Goal: Check status: Check status

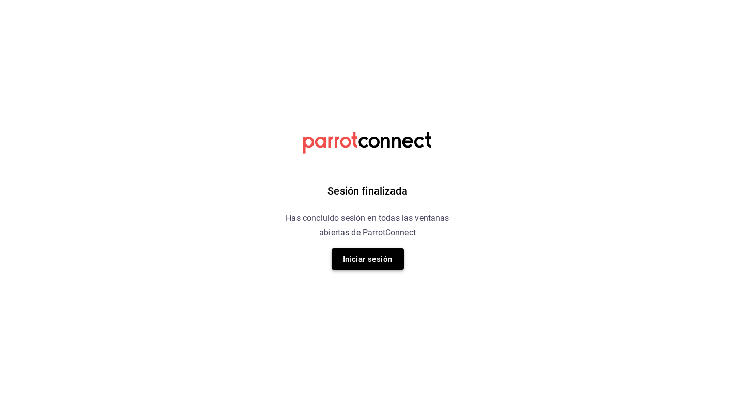
click at [344, 250] on button "Iniciar sesión" at bounding box center [368, 259] width 72 height 22
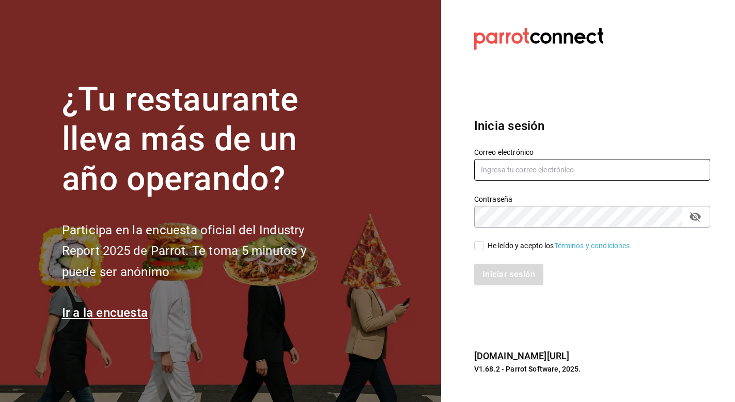
type input "[EMAIL_ADDRESS][DOMAIN_NAME]"
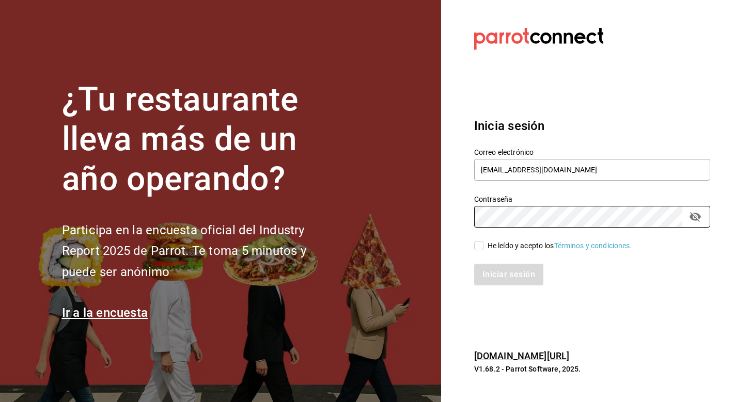
click at [476, 243] on input "He leído y acepto los Términos y condiciones." at bounding box center [478, 245] width 9 height 9
checkbox input "true"
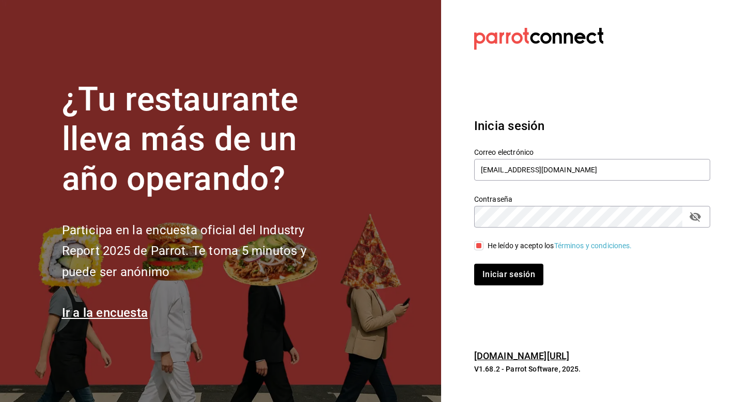
click at [489, 260] on div "Iniciar sesión" at bounding box center [586, 269] width 248 height 34
click at [492, 272] on button "Iniciar sesión" at bounding box center [509, 275] width 70 height 22
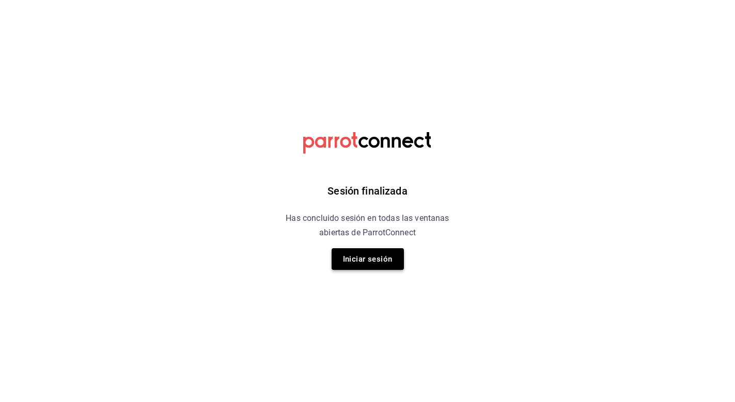
click at [377, 270] on button "Iniciar sesión" at bounding box center [368, 259] width 72 height 22
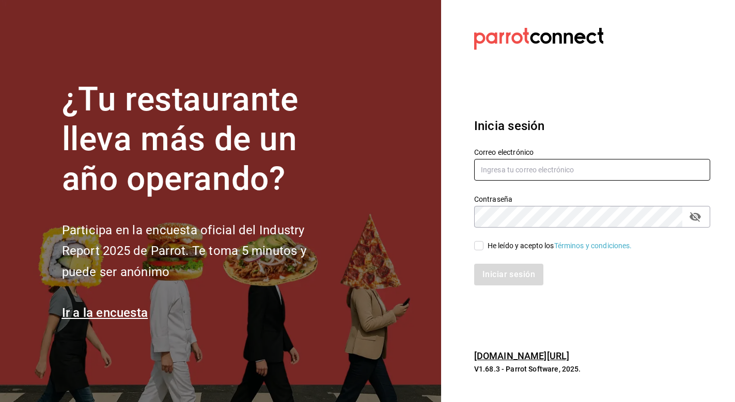
type input "[EMAIL_ADDRESS][DOMAIN_NAME]"
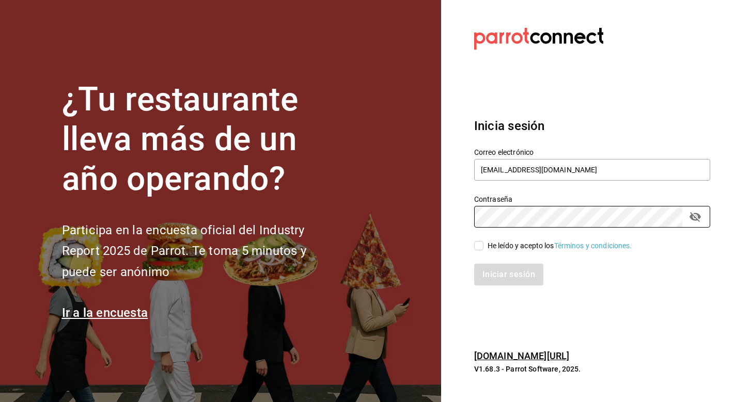
click at [478, 257] on div "Iniciar sesión" at bounding box center [586, 269] width 248 height 34
click at [478, 255] on div "Iniciar sesión" at bounding box center [586, 269] width 248 height 34
click at [479, 248] on input "He leído y acepto los Términos y condiciones." at bounding box center [478, 245] width 9 height 9
checkbox input "true"
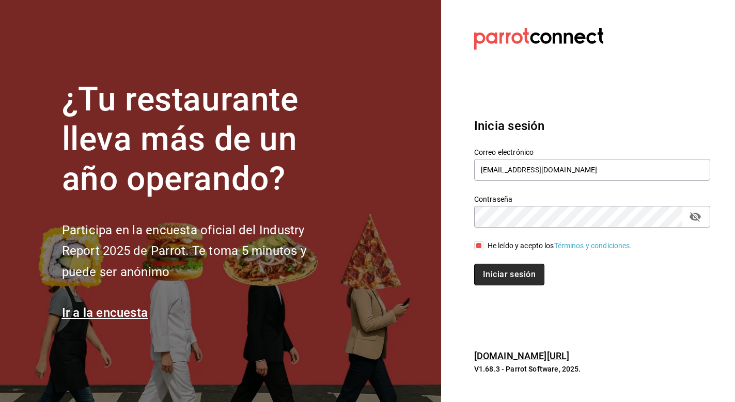
click at [479, 273] on button "Iniciar sesión" at bounding box center [509, 275] width 70 height 22
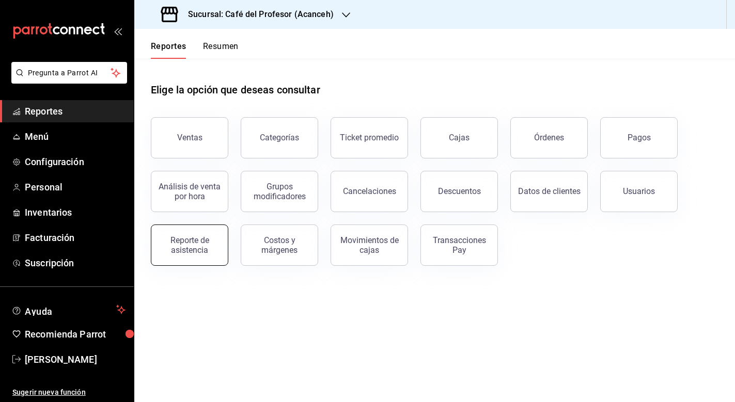
click at [196, 256] on button "Reporte de asistencia" at bounding box center [189, 245] width 77 height 41
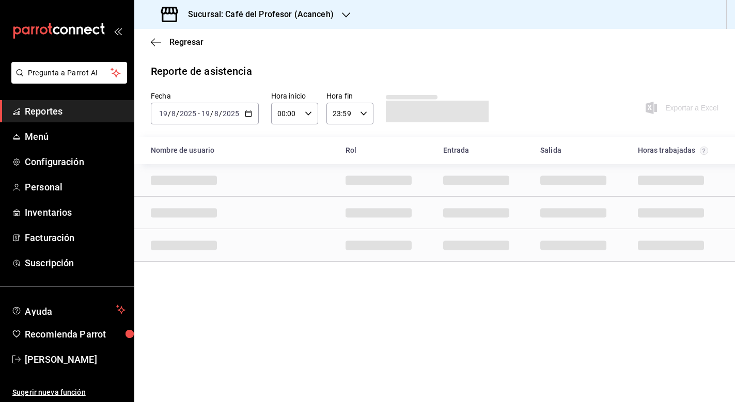
click at [237, 117] on input "2025" at bounding box center [231, 114] width 18 height 8
click at [248, 116] on icon "button" at bounding box center [248, 113] width 7 height 7
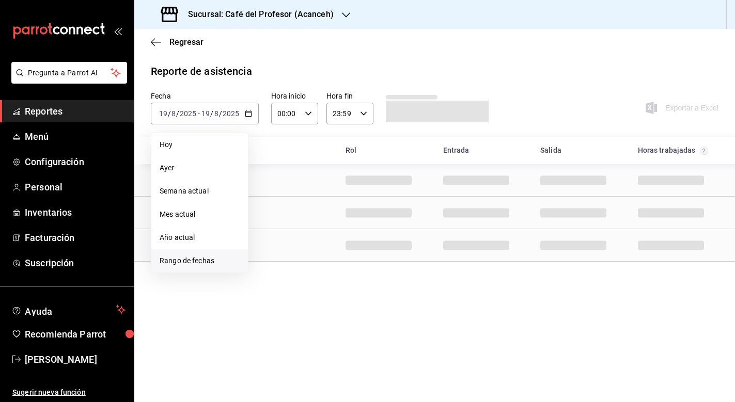
click at [182, 261] on span "Rango de fechas" at bounding box center [200, 261] width 80 height 11
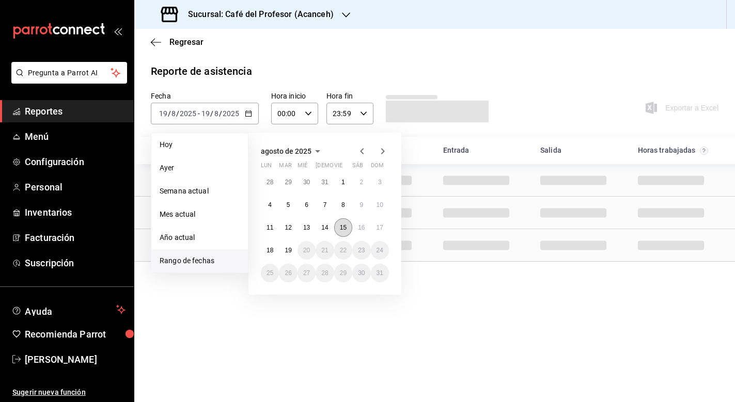
click at [340, 231] on abbr "15" at bounding box center [343, 227] width 7 height 7
click at [341, 228] on abbr "15" at bounding box center [343, 227] width 7 height 7
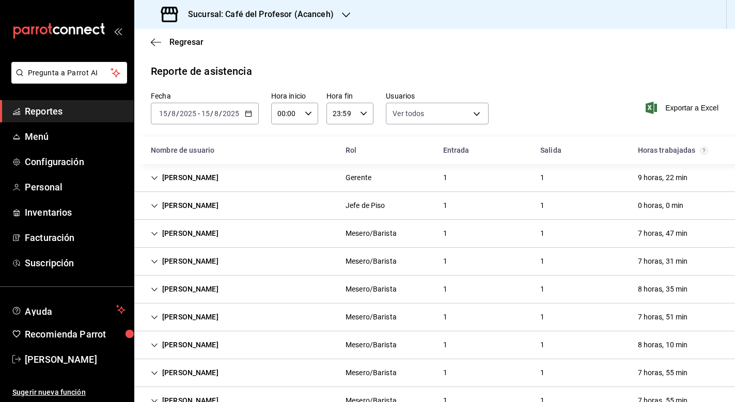
click at [159, 204] on div "Naomi Correa" at bounding box center [185, 205] width 84 height 19
